Goal: Task Accomplishment & Management: Use online tool/utility

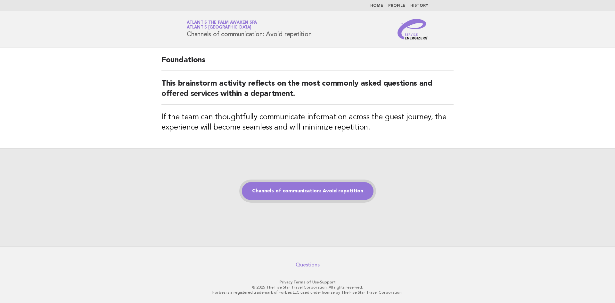
drag, startPoint x: 0, startPoint y: 0, endPoint x: 301, endPoint y: 195, distance: 358.3
click at [301, 195] on link "Channels of communication: Avoid repetition" at bounding box center [308, 191] width 132 height 18
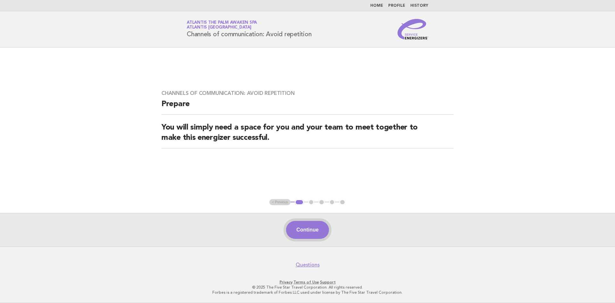
click at [312, 225] on button "Continue" at bounding box center [307, 230] width 43 height 18
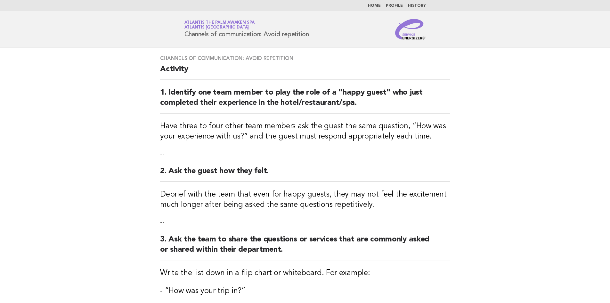
scroll to position [192, 0]
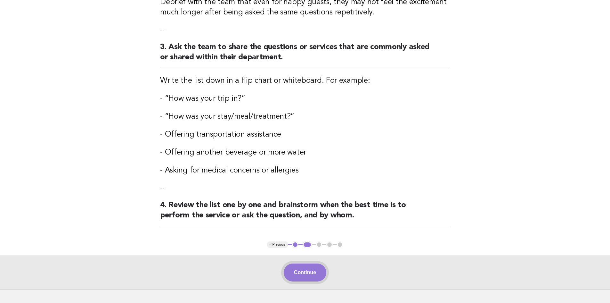
click at [297, 274] on button "Continue" at bounding box center [305, 272] width 43 height 18
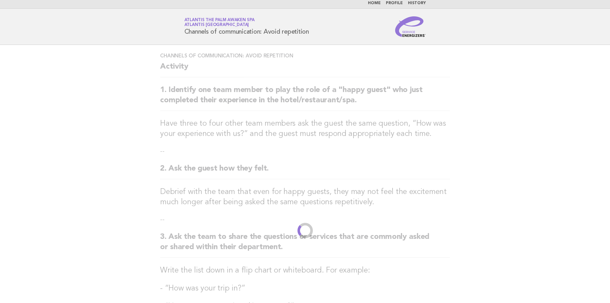
scroll to position [0, 0]
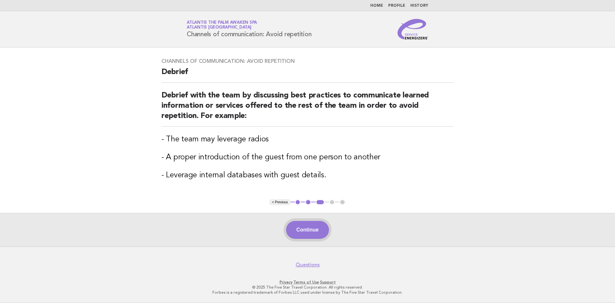
click at [313, 236] on button "Continue" at bounding box center [307, 230] width 43 height 18
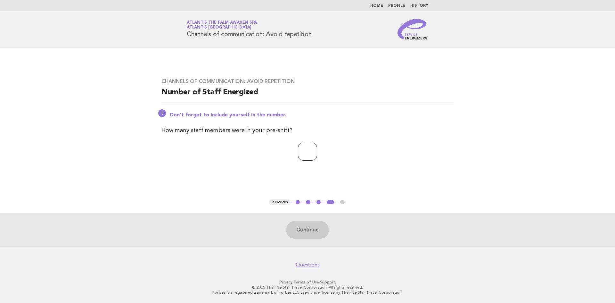
click at [301, 150] on input "number" at bounding box center [307, 152] width 19 height 18
type input "*"
click at [302, 233] on button "Continue" at bounding box center [307, 230] width 43 height 18
